Goal: Information Seeking & Learning: Check status

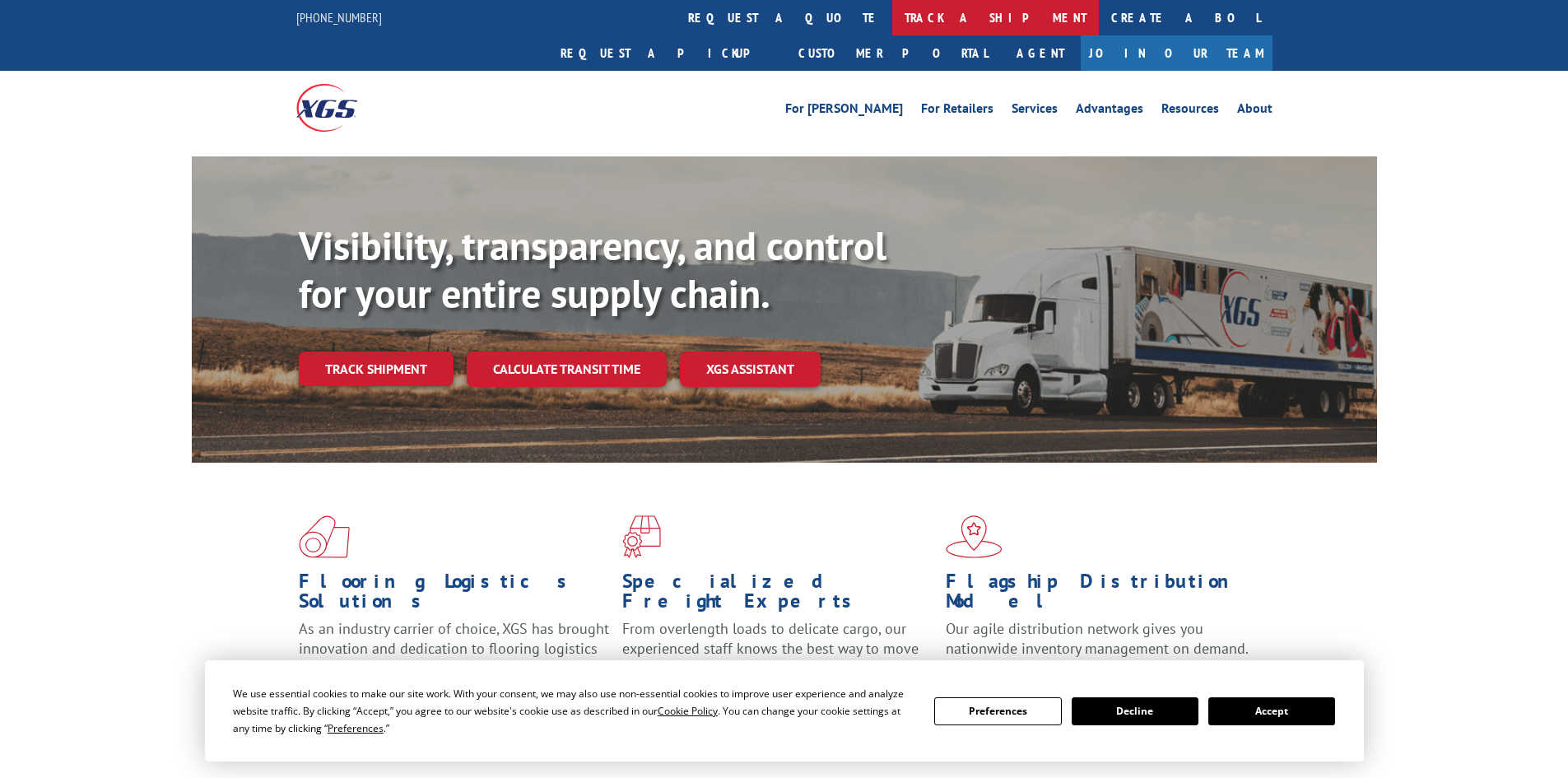
click at [892, 8] on link "track a shipment" at bounding box center [995, 18] width 207 height 36
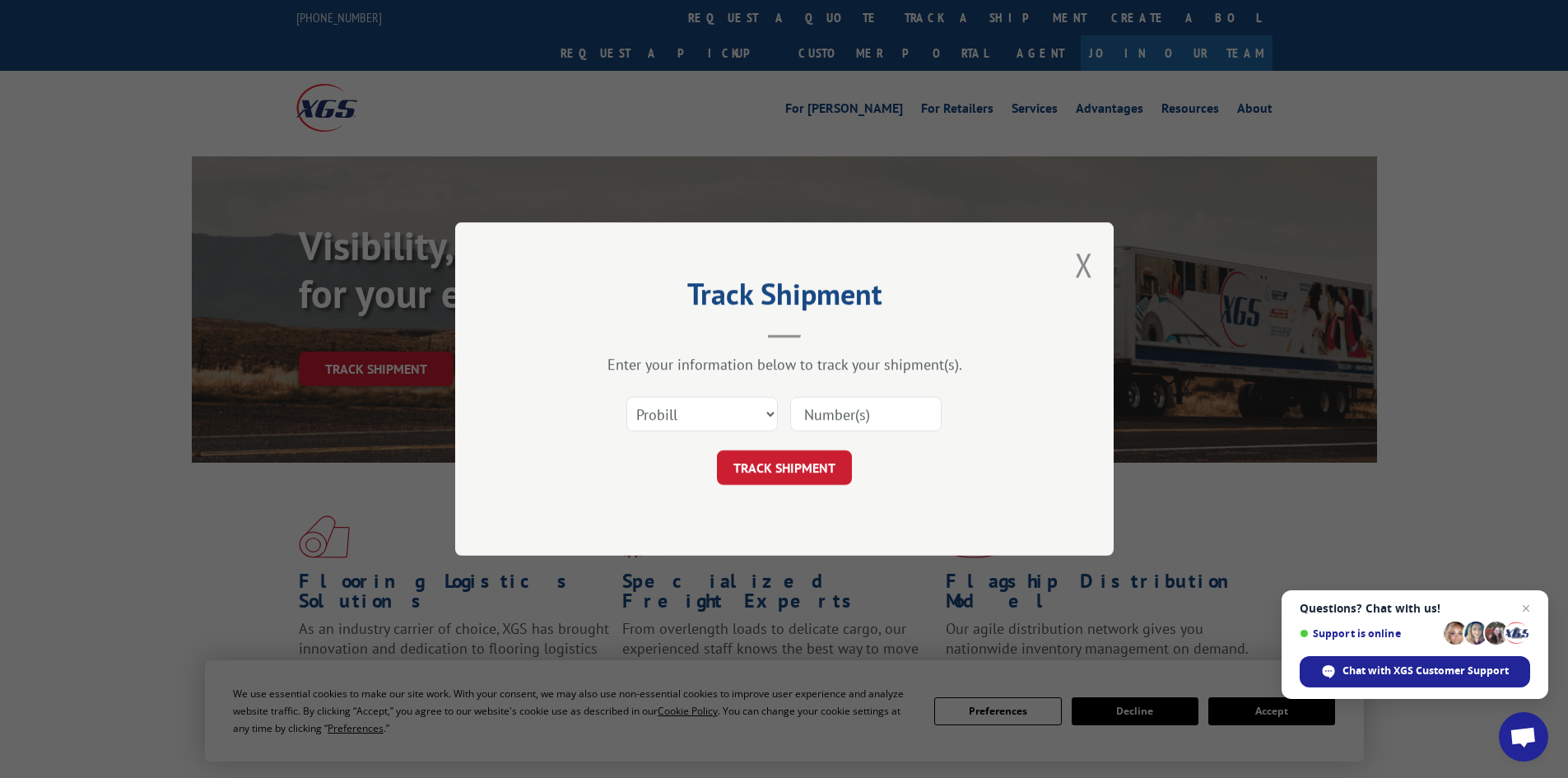
paste input "472377"
type input "472377"
drag, startPoint x: 1528, startPoint y: 605, endPoint x: 1425, endPoint y: 576, distance: 107.0
click at [1526, 605] on span "Close chat" at bounding box center [1525, 608] width 20 height 20
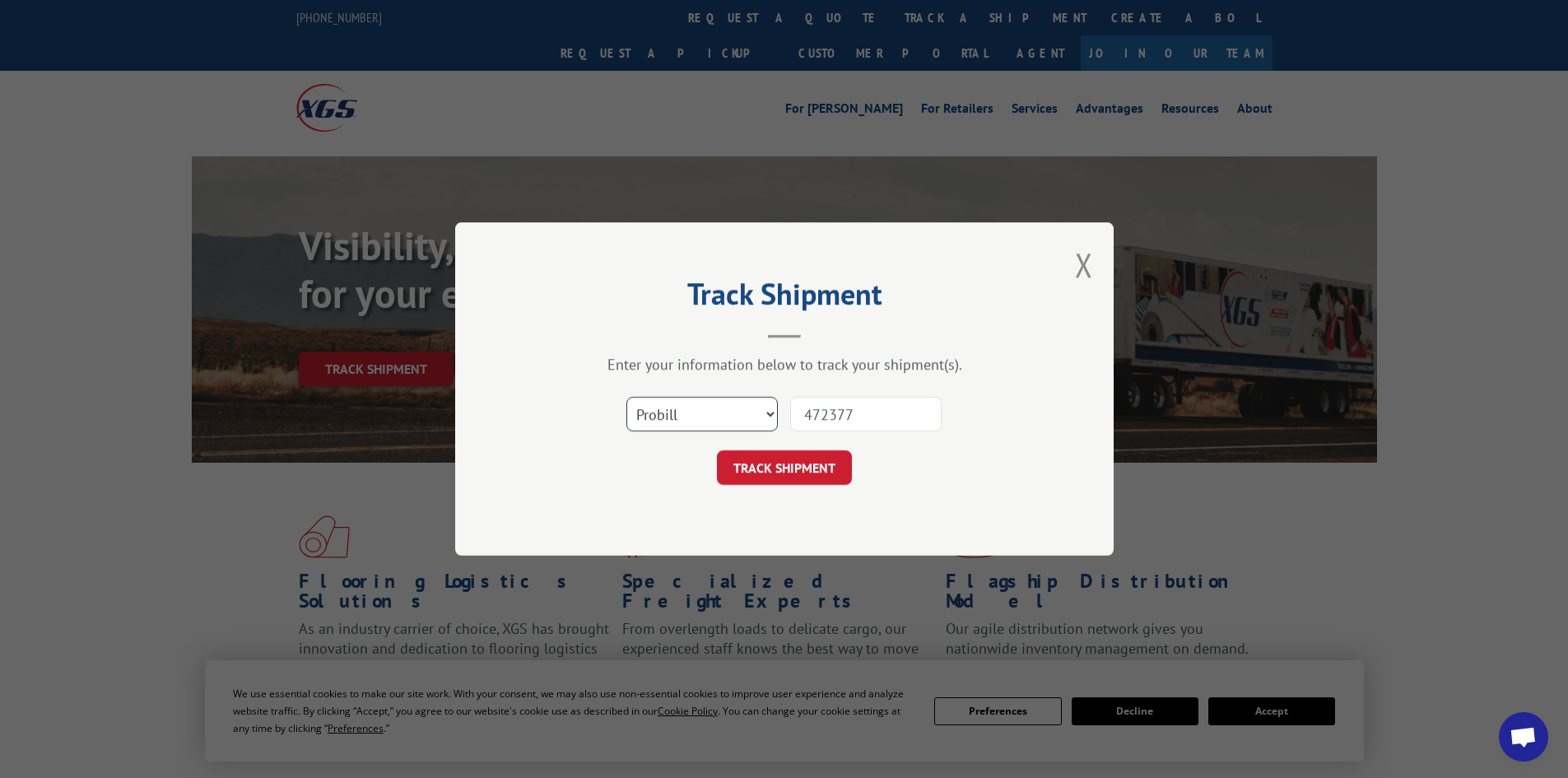
click at [763, 409] on select "Select category... Probill BOL PO" at bounding box center [701, 413] width 151 height 35
select select "bol"
click at [626, 396] on select "Select category... Probill BOL PO" at bounding box center [701, 413] width 151 height 35
click at [786, 465] on button "TRACK SHIPMENT" at bounding box center [784, 467] width 134 height 35
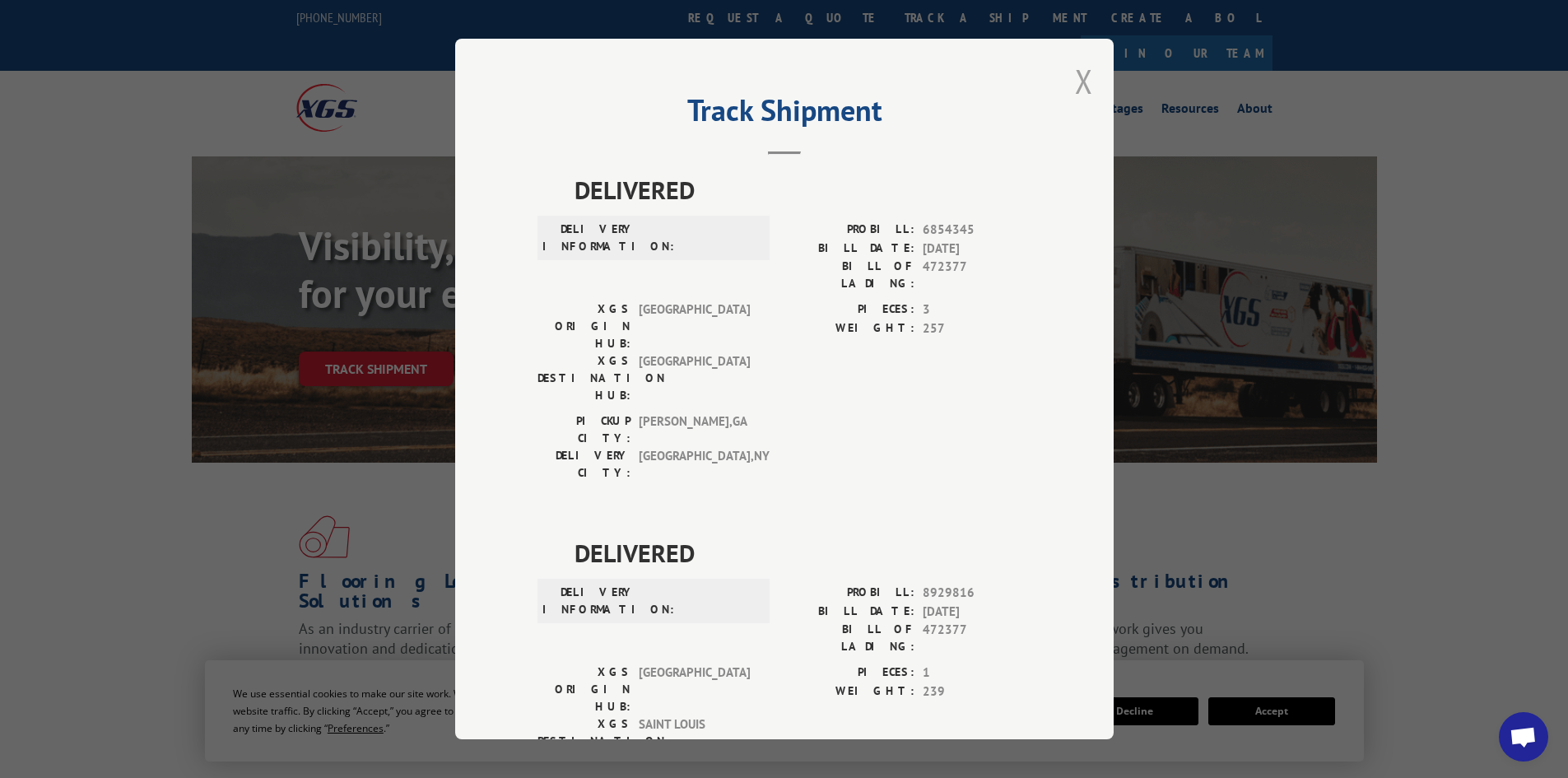
click at [1076, 77] on button "Close modal" at bounding box center [1084, 81] width 18 height 43
